Goal: Task Accomplishment & Management: Manage account settings

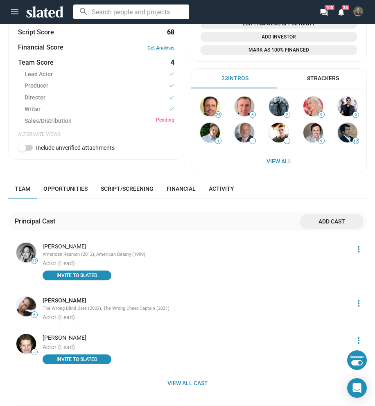
scroll to position [451, 0]
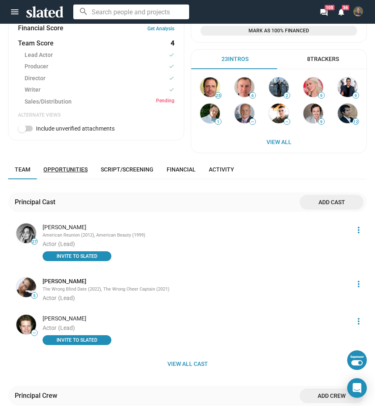
click at [75, 171] on span "Opportunities" at bounding box center [65, 169] width 44 height 7
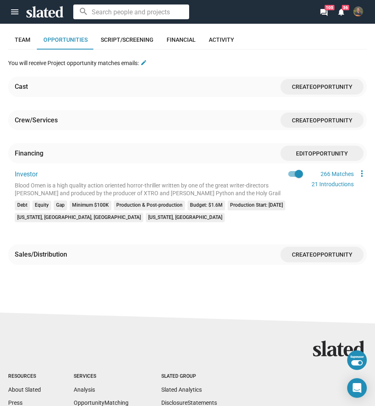
scroll to position [586, 0]
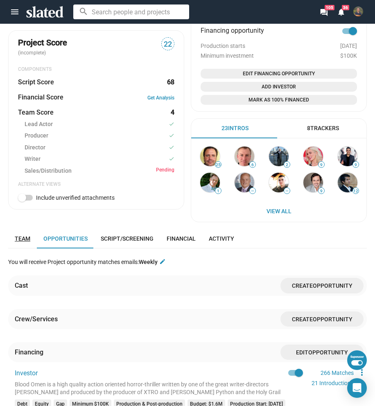
click at [25, 240] on span "Team" at bounding box center [23, 238] width 16 height 7
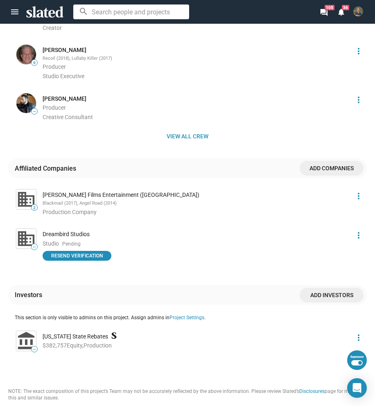
scroll to position [873, 0]
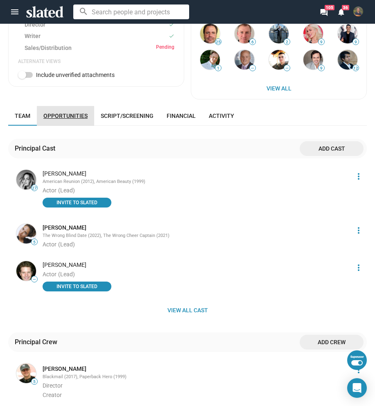
click at [75, 114] on span "Opportunities" at bounding box center [65, 116] width 44 height 7
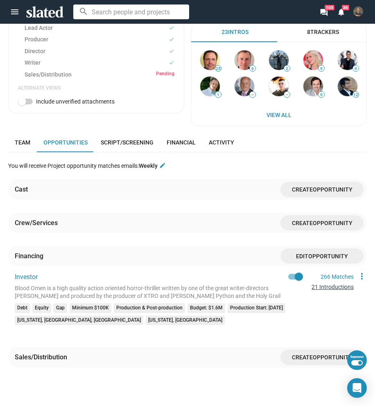
scroll to position [532, 0]
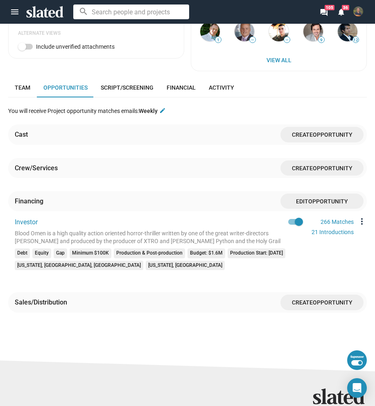
click at [357, 220] on mat-icon "more_vert" at bounding box center [362, 222] width 10 height 10
click at [342, 235] on button "Edit" at bounding box center [338, 235] width 46 height 13
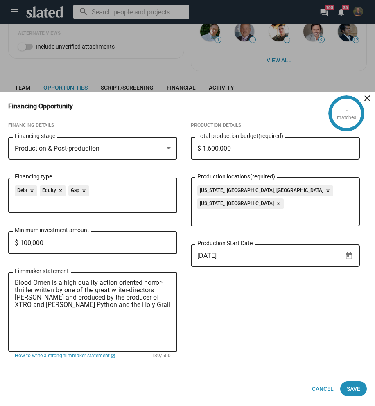
drag, startPoint x: 27, startPoint y: 242, endPoint x: 15, endPoint y: 242, distance: 12.7
click at [15, 242] on input "$ 100,000" at bounding box center [93, 243] width 156 height 7
click at [20, 242] on input "$ 100,000" at bounding box center [93, 243] width 156 height 7
drag, startPoint x: 20, startPoint y: 243, endPoint x: 28, endPoint y: 242, distance: 7.8
click at [28, 242] on input "$ 100,000" at bounding box center [93, 243] width 156 height 7
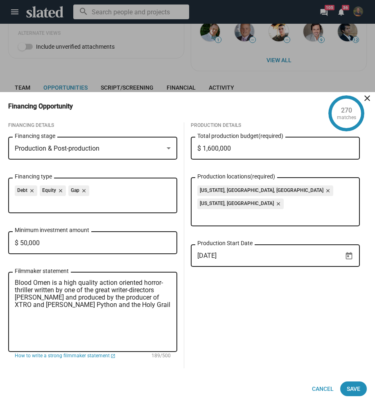
click at [20, 241] on input "$ 50,000" at bounding box center [93, 243] width 156 height 7
type input "$ 100,000"
click at [367, 95] on mat-icon "close" at bounding box center [367, 98] width 10 height 10
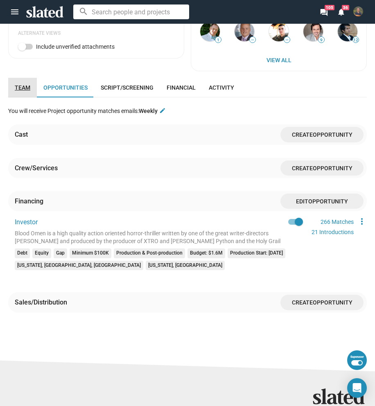
click at [32, 91] on link "Team" at bounding box center [22, 88] width 29 height 20
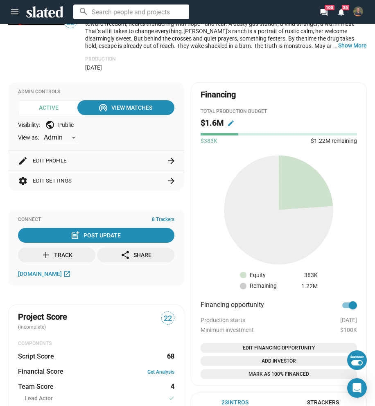
scroll to position [95, 0]
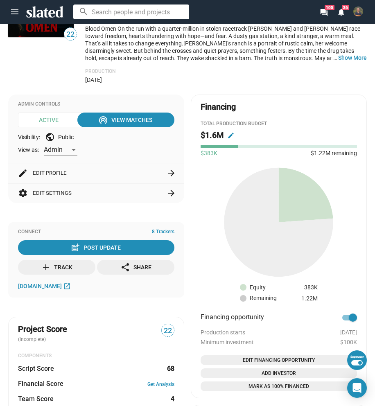
click at [129, 194] on button "settings Edit Settings arrow_forward" at bounding box center [96, 193] width 156 height 20
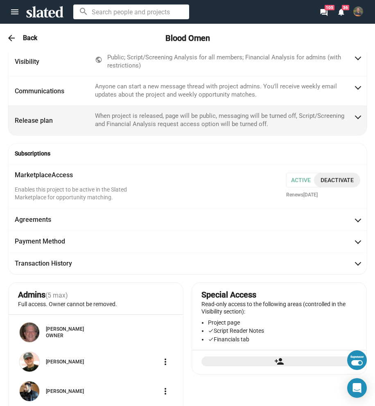
scroll to position [0, 0]
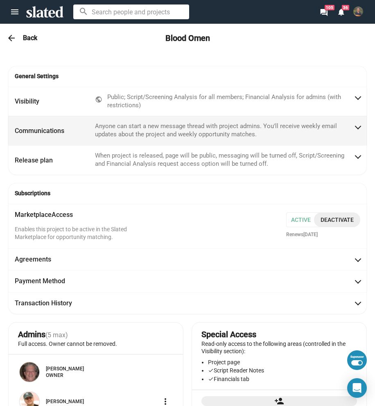
click at [205, 127] on mat-panel-description "Anyone can start a new message thread with project admins. You'll receive weekl…" at bounding box center [224, 130] width 259 height 16
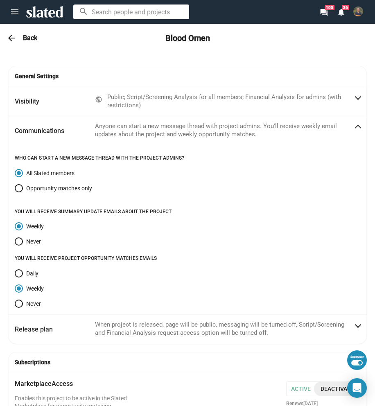
click at [10, 37] on mat-icon "arrow_back" at bounding box center [12, 38] width 10 height 10
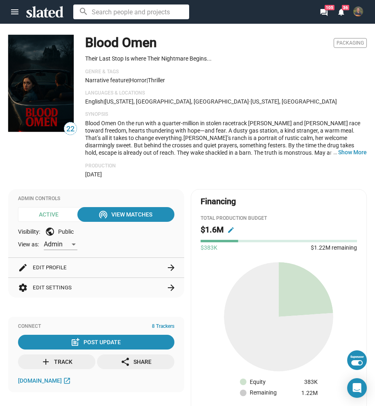
click at [84, 297] on button "settings Edit Settings arrow_forward" at bounding box center [96, 288] width 156 height 20
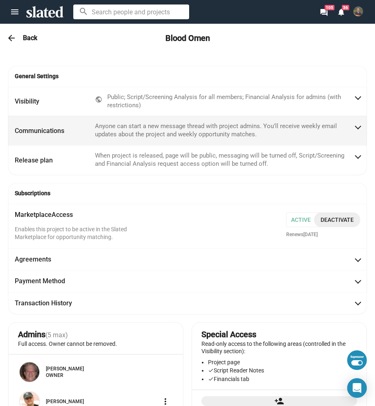
click at [125, 130] on mat-panel-description "Anyone can start a new message thread with project admins. You'll receive weekl…" at bounding box center [224, 130] width 259 height 16
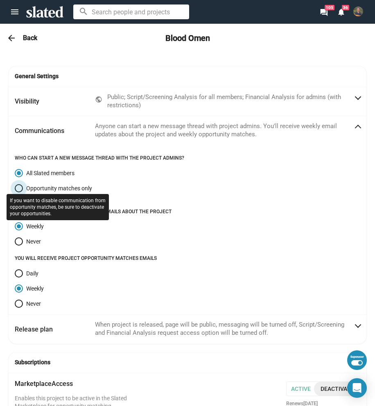
click at [19, 188] on span at bounding box center [19, 188] width 8 height 8
click at [19, 188] on input "Opportunity matches only" at bounding box center [19, 188] width 8 height 8
radio input "true"
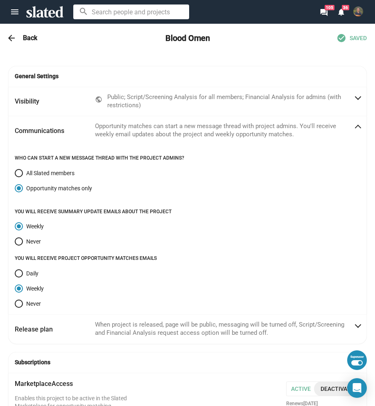
click at [170, 133] on mat-panel-description "Opportunity matches can start a new message thread with project admins. You'll …" at bounding box center [224, 130] width 259 height 16
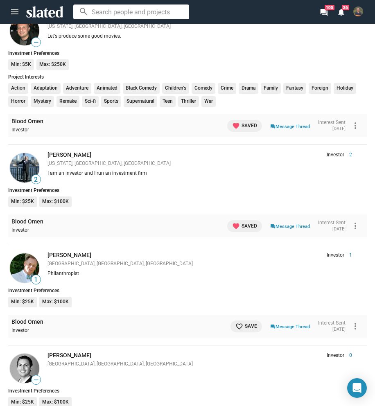
scroll to position [1285, 0]
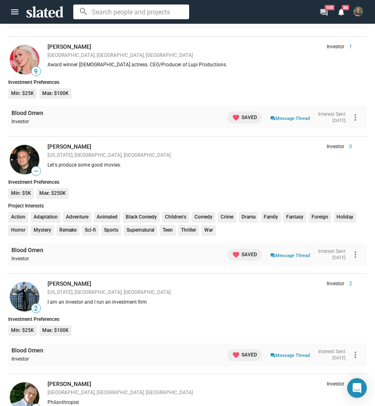
click at [326, 11] on mat-icon "forum" at bounding box center [324, 12] width 8 height 8
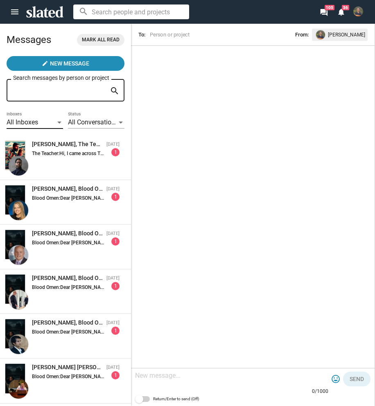
click at [28, 120] on span "All Inboxes" at bounding box center [23, 122] width 32 height 8
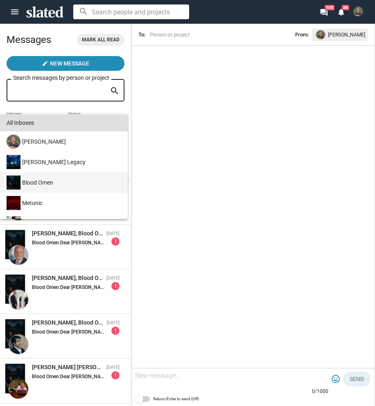
scroll to position [41, 0]
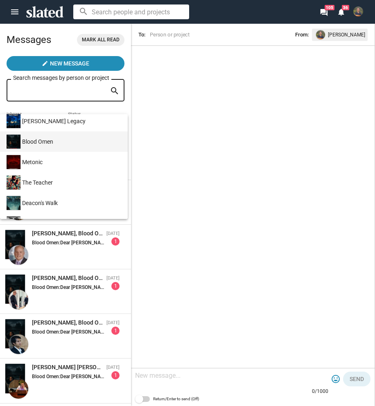
click at [56, 140] on div "Blood Omen" at bounding box center [63, 141] width 116 height 20
